Goal: Task Accomplishment & Management: Use online tool/utility

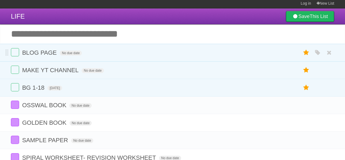
scroll to position [82, 0]
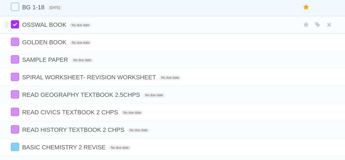
drag, startPoint x: 14, startPoint y: 19, endPoint x: 15, endPoint y: 24, distance: 5.2
click at [14, 19] on li "OSSWAL BOOK No due date White Red Blue Green Purple Orange" at bounding box center [172, 25] width 345 height 18
click at [15, 25] on label at bounding box center [15, 24] width 8 height 8
click at [19, 40] on label at bounding box center [15, 42] width 8 height 8
click at [14, 55] on li "SAMPLE PAPER No due date White Red Blue Green Purple Orange" at bounding box center [172, 60] width 345 height 18
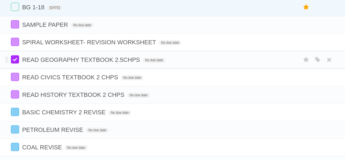
click at [13, 56] on label at bounding box center [15, 59] width 8 height 8
click at [13, 41] on label at bounding box center [15, 42] width 8 height 8
click at [14, 22] on label at bounding box center [15, 24] width 8 height 8
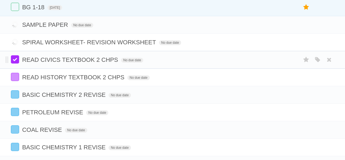
click at [11, 60] on label at bounding box center [15, 59] width 8 height 8
click at [12, 73] on ul "SAMPLE PAPER No due date White Red Blue Green Purple Orange SPIRAL WORKSHEET- R…" at bounding box center [172, 147] width 345 height 262
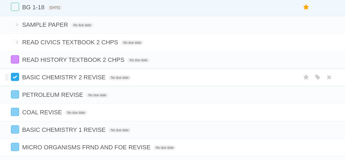
click at [16, 78] on label at bounding box center [15, 77] width 8 height 8
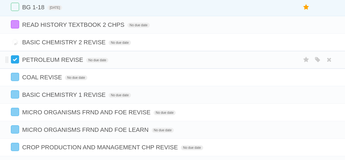
click at [16, 59] on label at bounding box center [15, 59] width 8 height 8
click at [15, 76] on label at bounding box center [15, 77] width 8 height 8
click at [16, 26] on label at bounding box center [15, 24] width 8 height 8
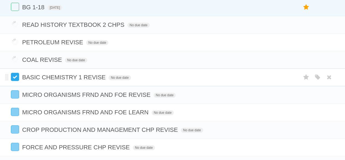
click at [19, 92] on ul "READ HISTORY TEXTBOOK 2 CHPS No due date White Red Blue Green Purple Orange PET…" at bounding box center [172, 112] width 345 height 192
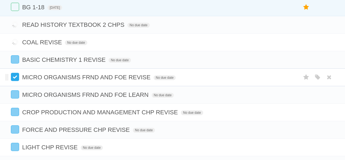
click at [12, 75] on label at bounding box center [15, 77] width 8 height 8
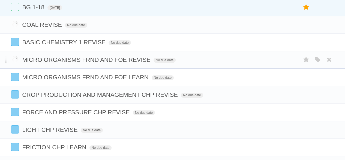
click at [12, 57] on label at bounding box center [15, 59] width 8 height 8
click at [18, 41] on label at bounding box center [15, 42] width 8 height 8
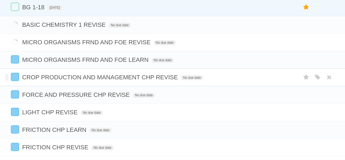
click at [12, 84] on li "CROP PRODUCTION AND MANAGEMENT CHP REVISE No due date White Red Blue Green Purp…" at bounding box center [172, 77] width 345 height 18
click at [14, 90] on label at bounding box center [15, 94] width 8 height 8
click at [14, 76] on ul "BASIC CHEMISTRY 1 REVISE No due date White Red Blue Green Purple Orange MICRO O…" at bounding box center [172, 86] width 345 height 140
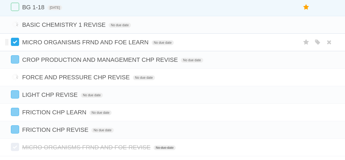
click at [18, 39] on label at bounding box center [15, 42] width 8 height 8
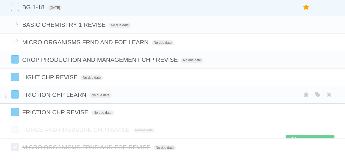
click at [15, 88] on li "FRICTION CHP LEARN No due date White Red Blue Green Purple Orange" at bounding box center [172, 95] width 345 height 18
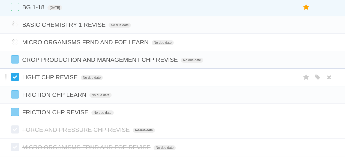
drag, startPoint x: 15, startPoint y: 79, endPoint x: 15, endPoint y: 76, distance: 3.3
click at [15, 79] on label at bounding box center [15, 77] width 8 height 8
click at [17, 61] on label at bounding box center [15, 59] width 8 height 8
click at [13, 94] on label at bounding box center [15, 94] width 8 height 8
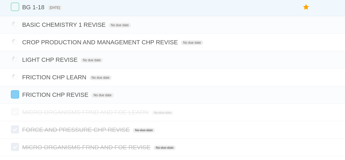
click at [16, 108] on label at bounding box center [15, 112] width 8 height 8
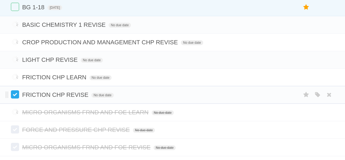
click at [16, 96] on label at bounding box center [15, 94] width 8 height 8
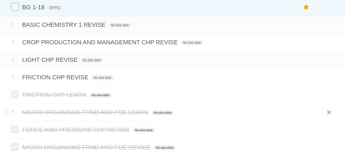
click at [15, 111] on label at bounding box center [15, 112] width 8 height 8
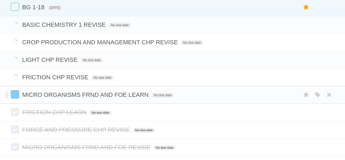
click at [9, 92] on li "MICRO ORGANISMS FRND AND FOE LEARN No due date White Red Blue Green Purple Oran…" at bounding box center [172, 95] width 345 height 18
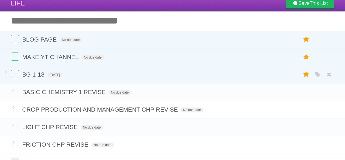
scroll to position [0, 0]
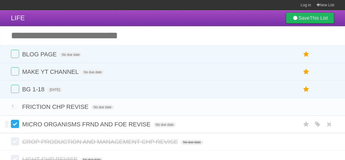
click at [16, 121] on label at bounding box center [15, 124] width 8 height 8
